Goal: Book appointment/travel/reservation

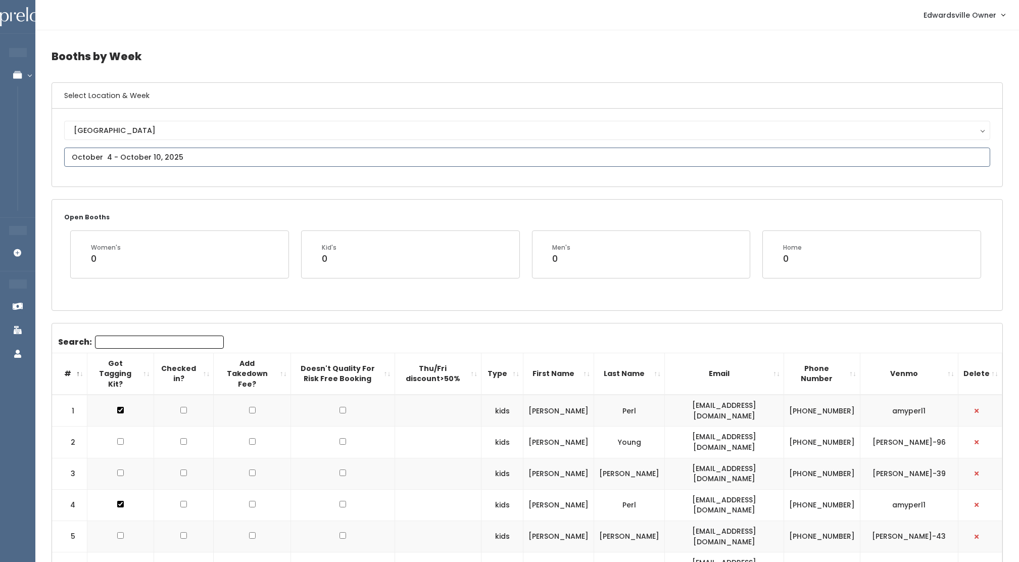
click at [85, 159] on input "text" at bounding box center [527, 157] width 926 height 19
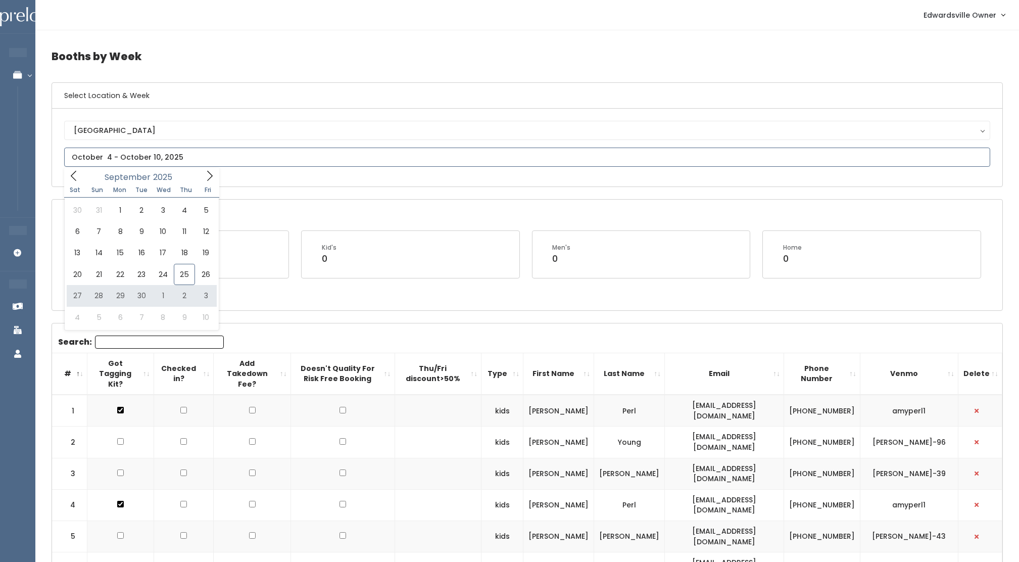
type input "[DATE] to [DATE]"
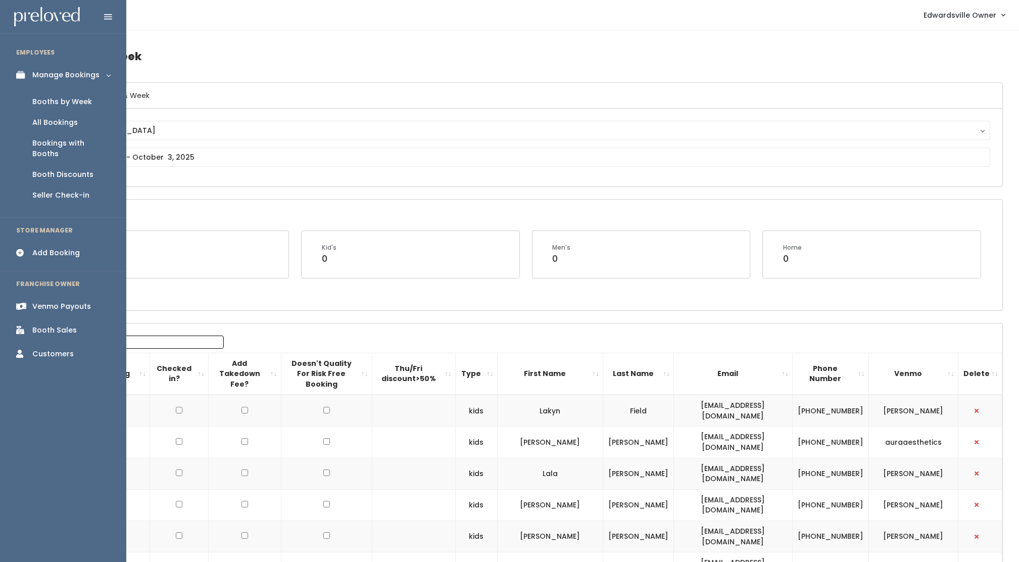
click at [60, 248] on div "Add Booking" at bounding box center [56, 253] width 48 height 11
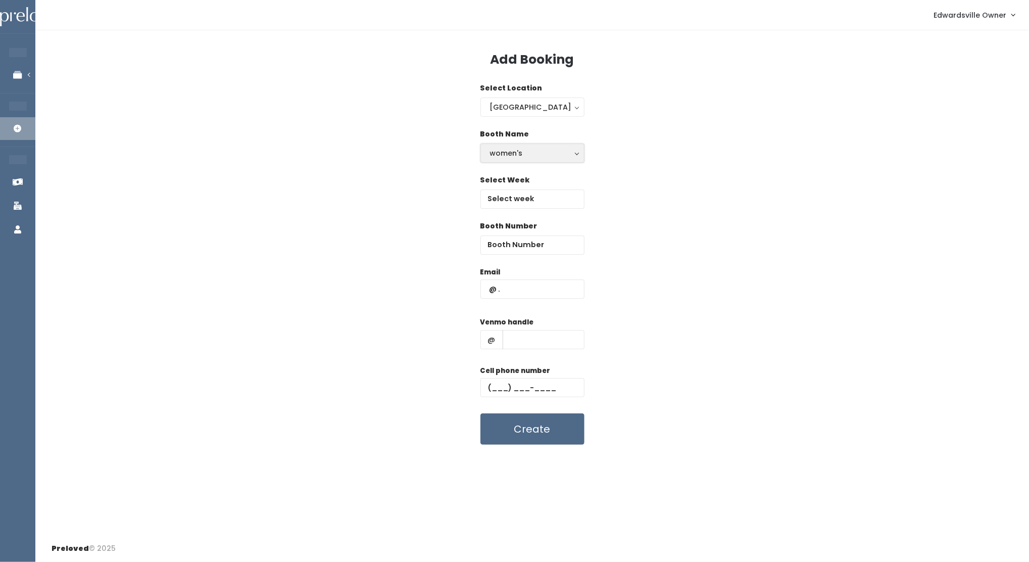
click at [534, 152] on div "women's" at bounding box center [532, 153] width 85 height 11
click at [524, 196] on link "kid's" at bounding box center [532, 194] width 103 height 18
select select "kids"
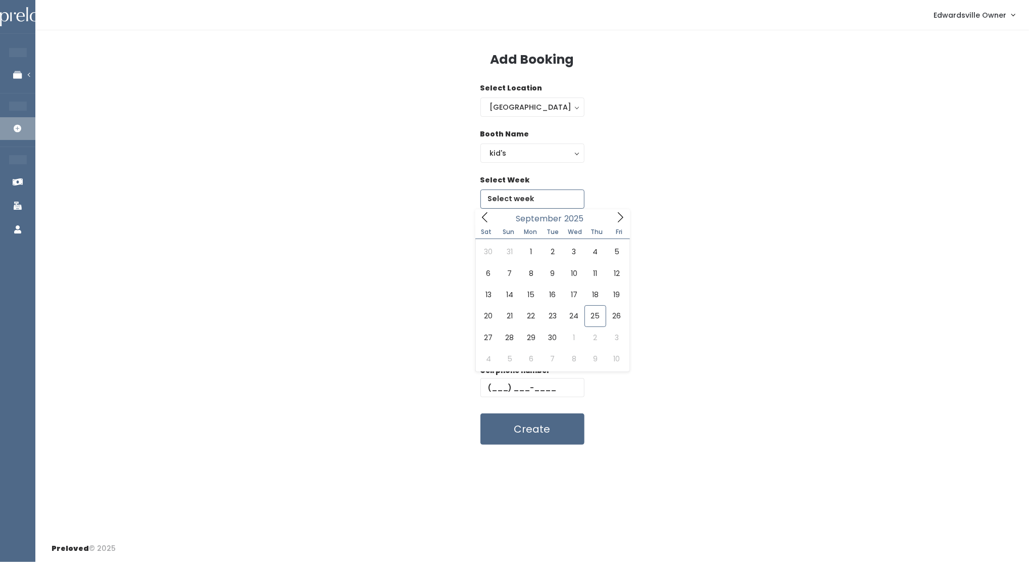
click at [524, 198] on input "text" at bounding box center [533, 199] width 104 height 19
type input "[DATE] to [DATE]"
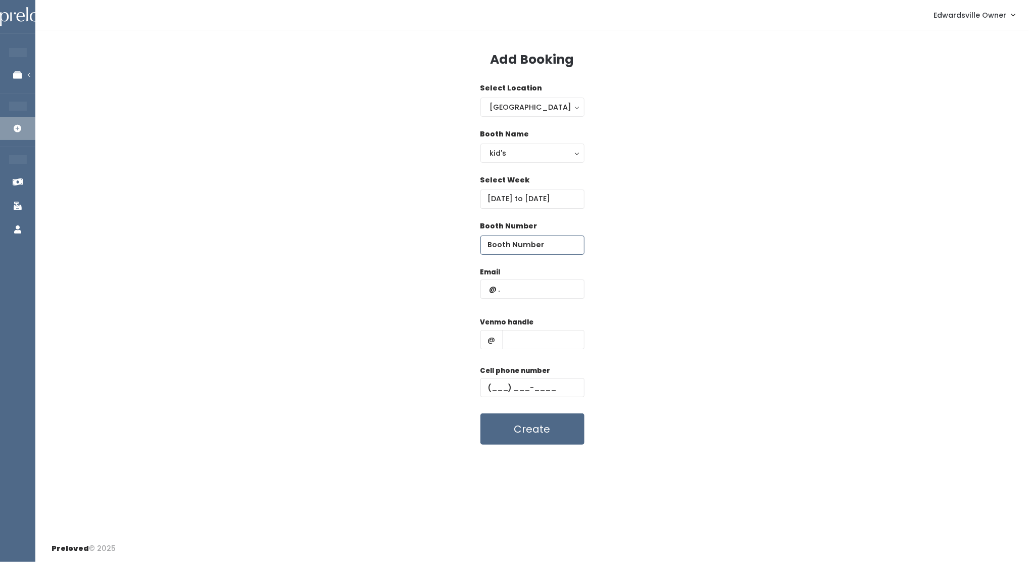
click at [519, 247] on input "number" at bounding box center [533, 245] width 104 height 19
type input "12"
click at [546, 291] on input "text" at bounding box center [533, 288] width 104 height 19
type input "menglar@archerluxurytravel.com"
click at [542, 342] on input "text" at bounding box center [544, 339] width 82 height 19
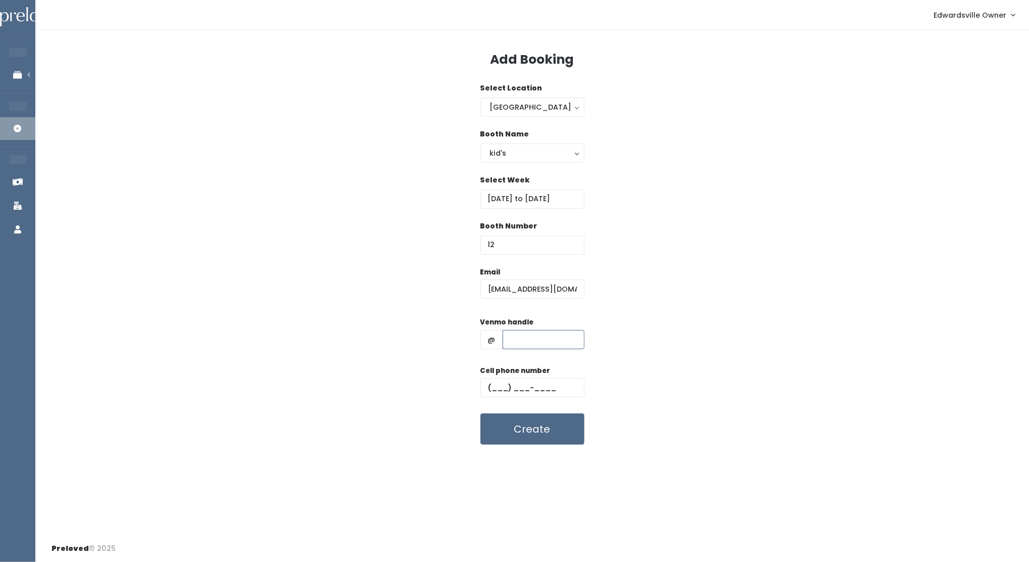
type input "Mindy-Tinsley-1"
click at [493, 386] on input "text" at bounding box center [533, 387] width 104 height 19
type input "[PHONE_NUMBER]"
click at [549, 433] on button "Create" at bounding box center [533, 428] width 104 height 31
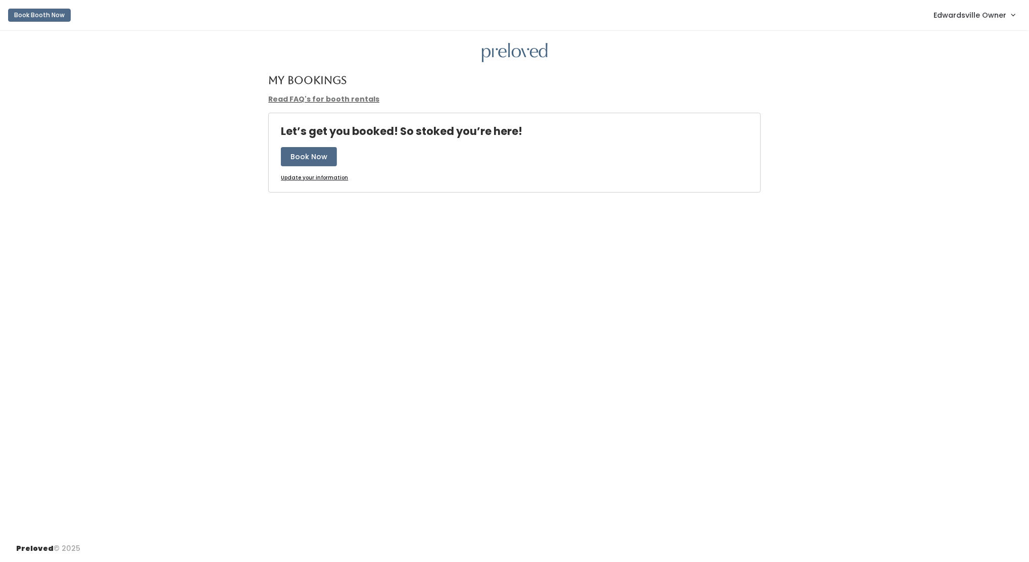
click at [985, 22] on link "Edwardsville Owner" at bounding box center [975, 15] width 102 height 22
click at [975, 35] on link "Admin Home" at bounding box center [979, 40] width 90 height 18
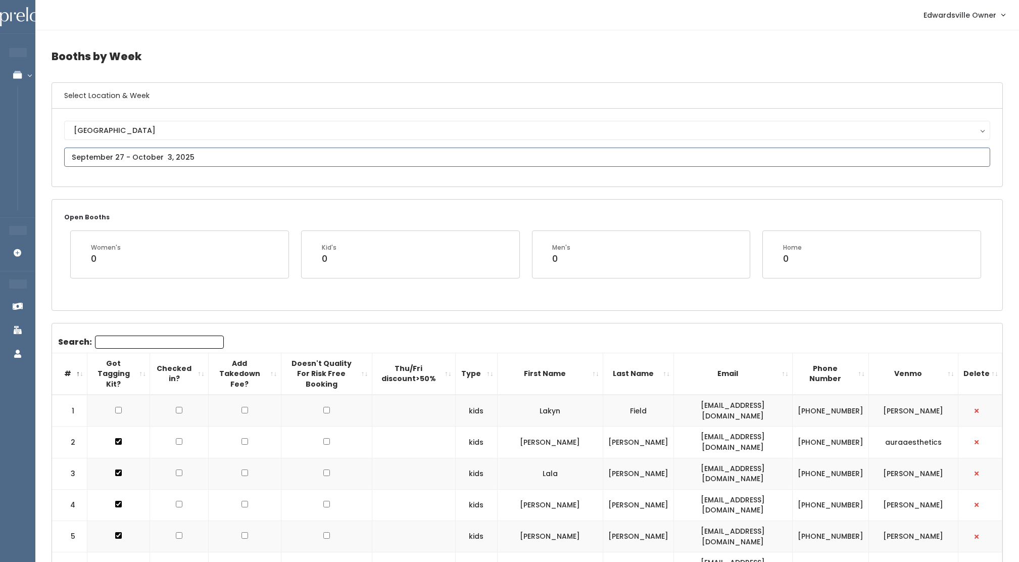
click at [222, 154] on input "text" at bounding box center [527, 157] width 926 height 19
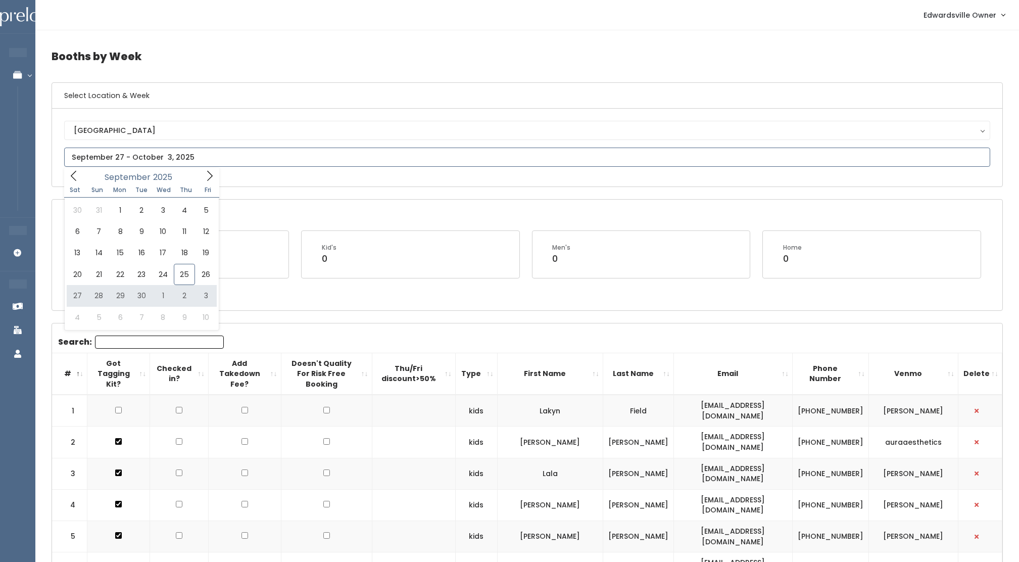
type input "September 27 to October 3"
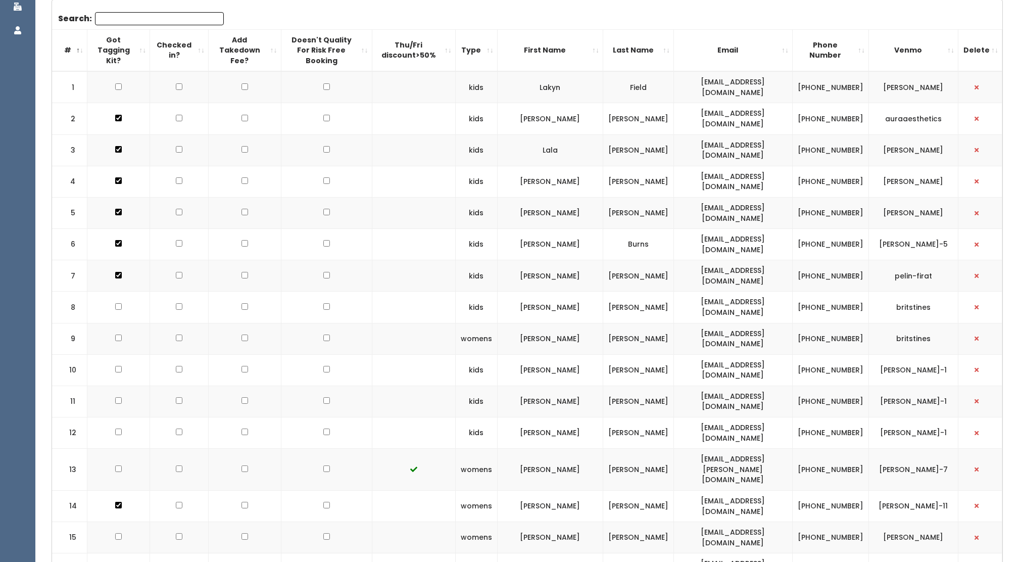
scroll to position [350, 0]
